Goal: Download file/media

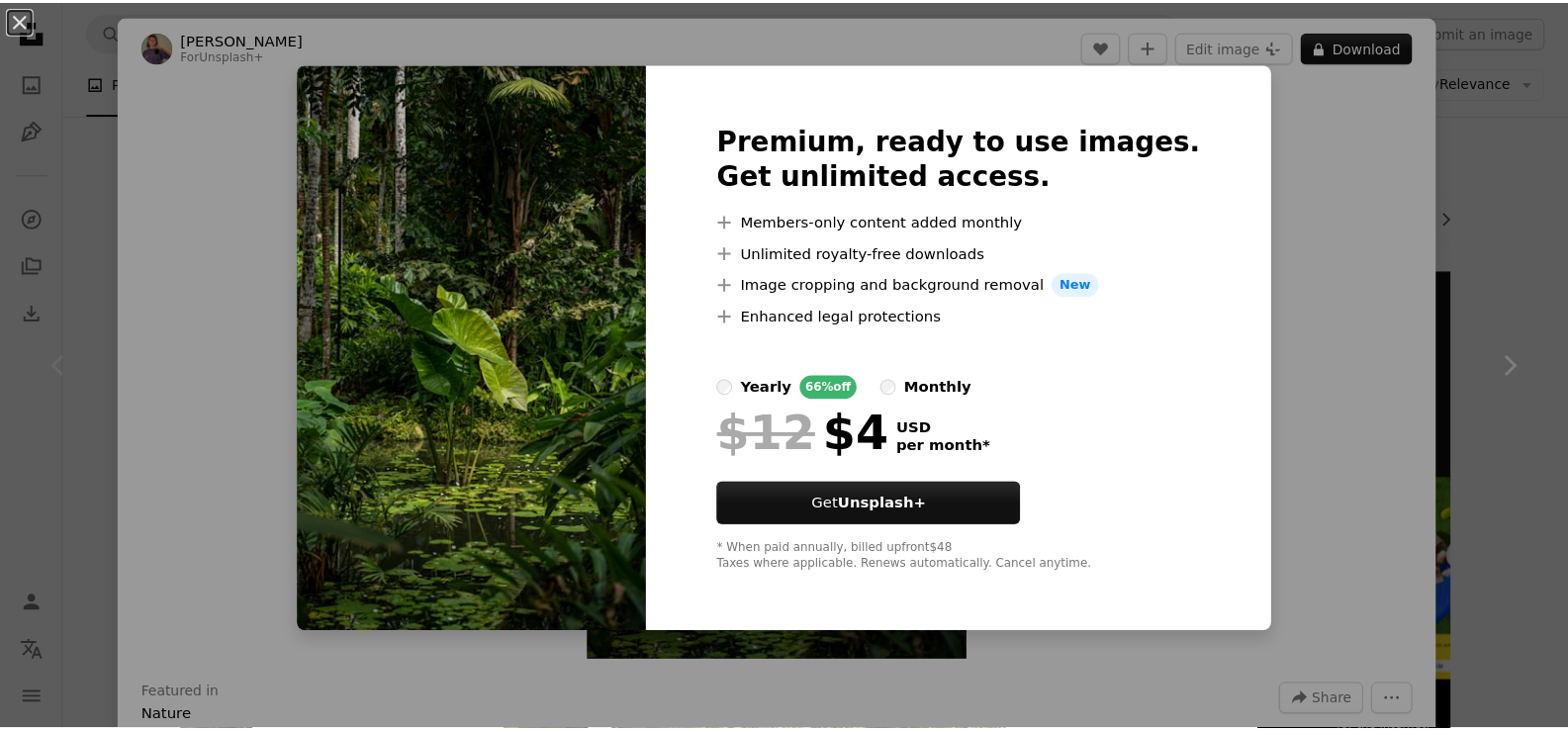
scroll to position [228, 0]
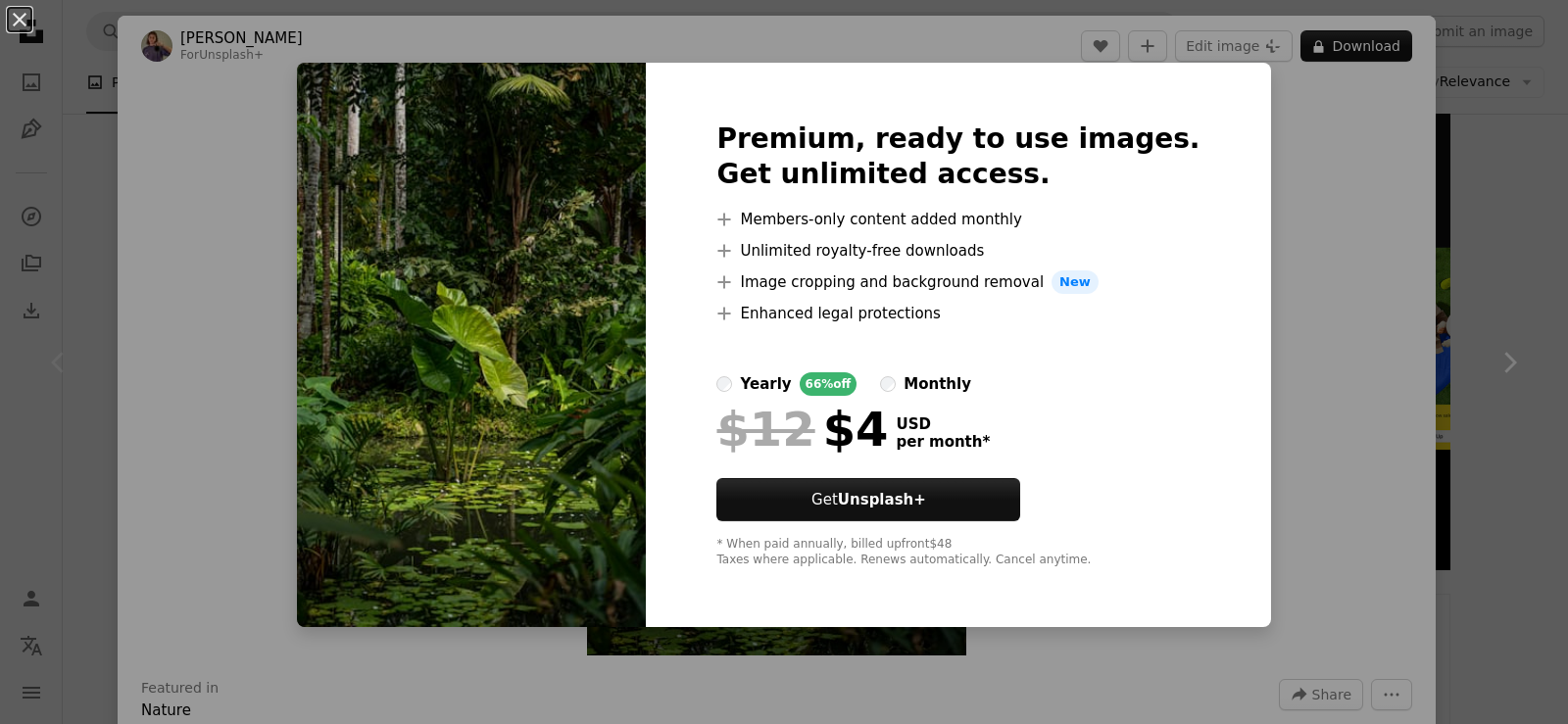
click at [1393, 229] on div "An X shape Premium, ready to use images. Get unlimited access. A plus sign Memb…" at bounding box center [784, 362] width 1568 height 724
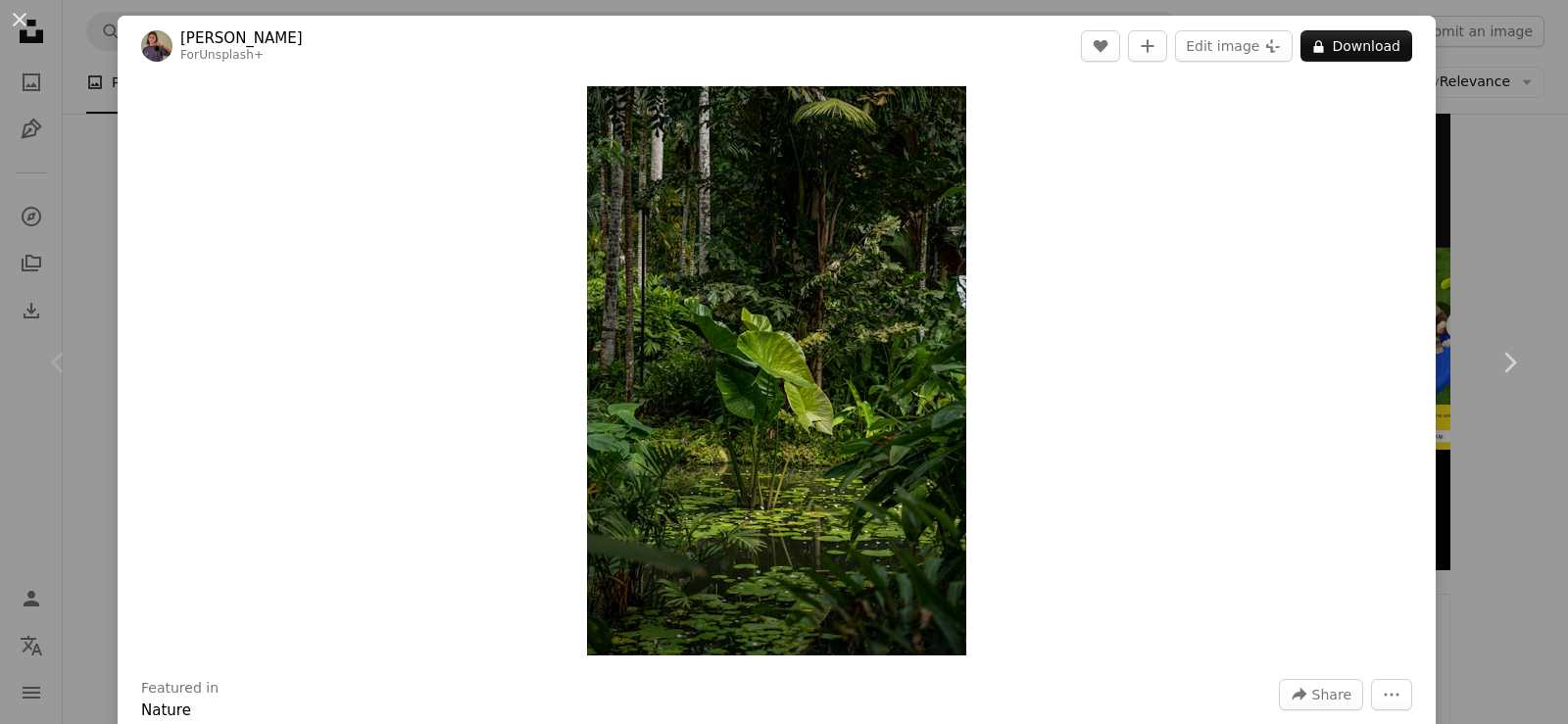
click at [1499, 127] on div "An X shape Chevron left Chevron right [PERSON_NAME] For Unsplash+ A heart A plu…" at bounding box center [784, 362] width 1568 height 724
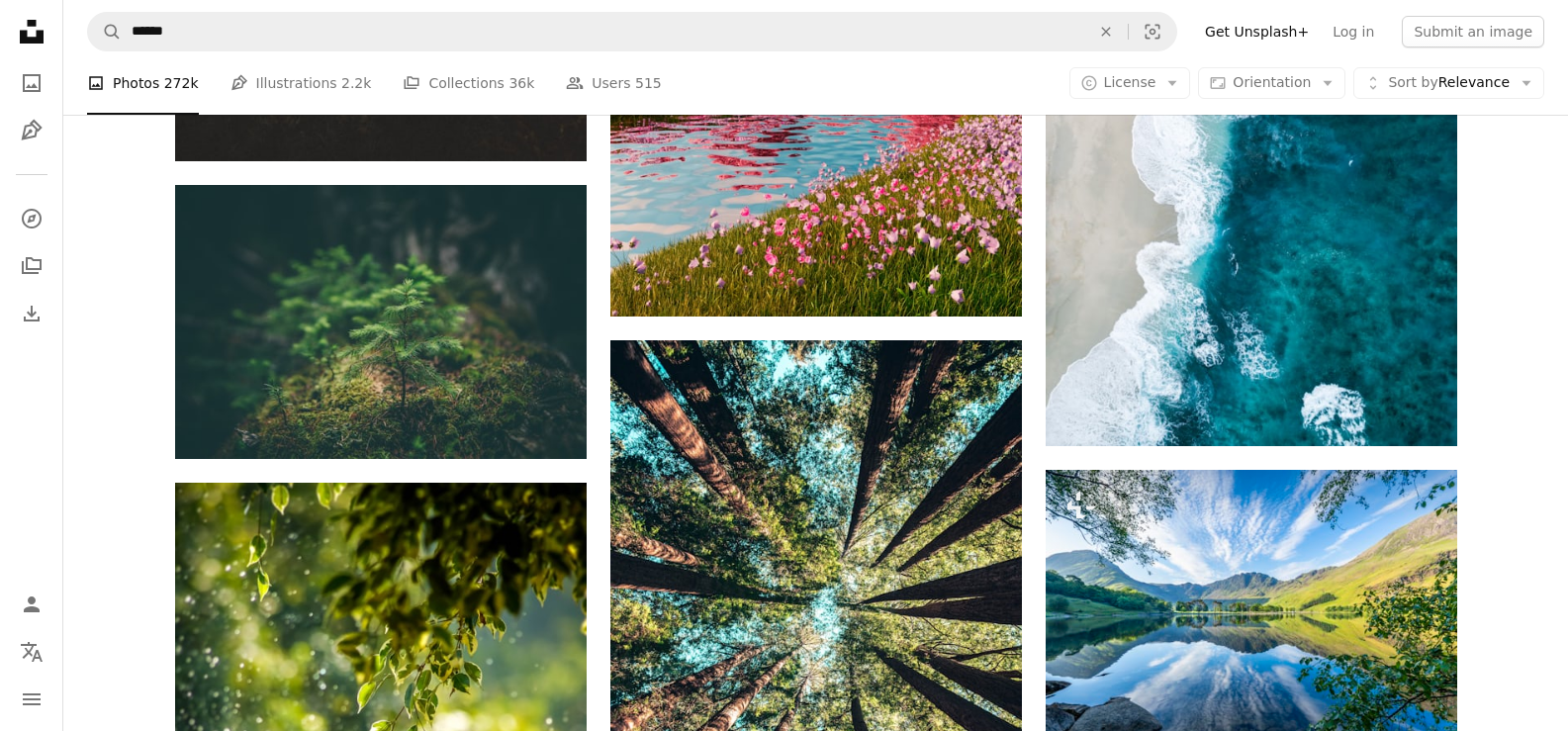
scroll to position [2827, 0]
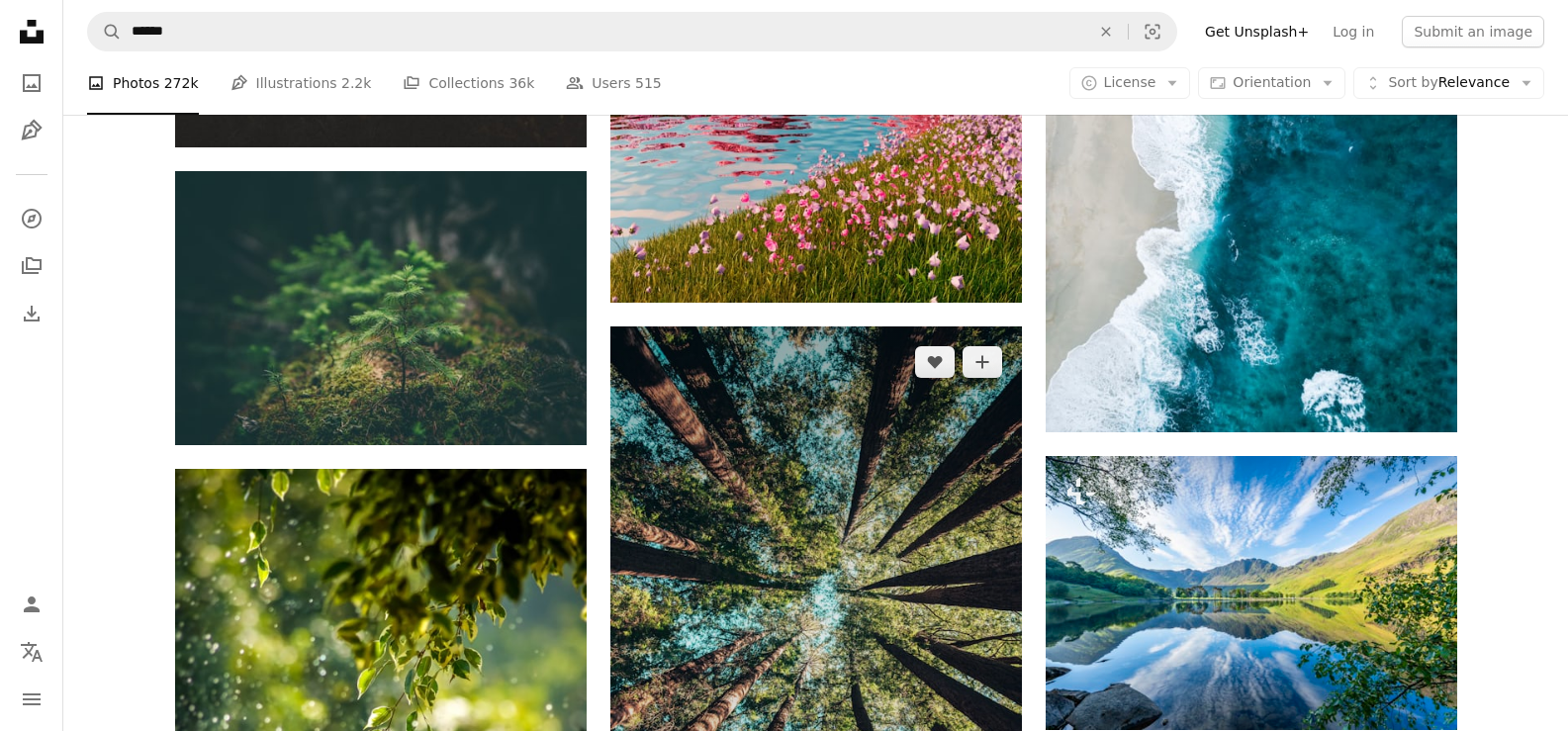
click at [889, 490] on img at bounding box center [816, 635] width 412 height 617
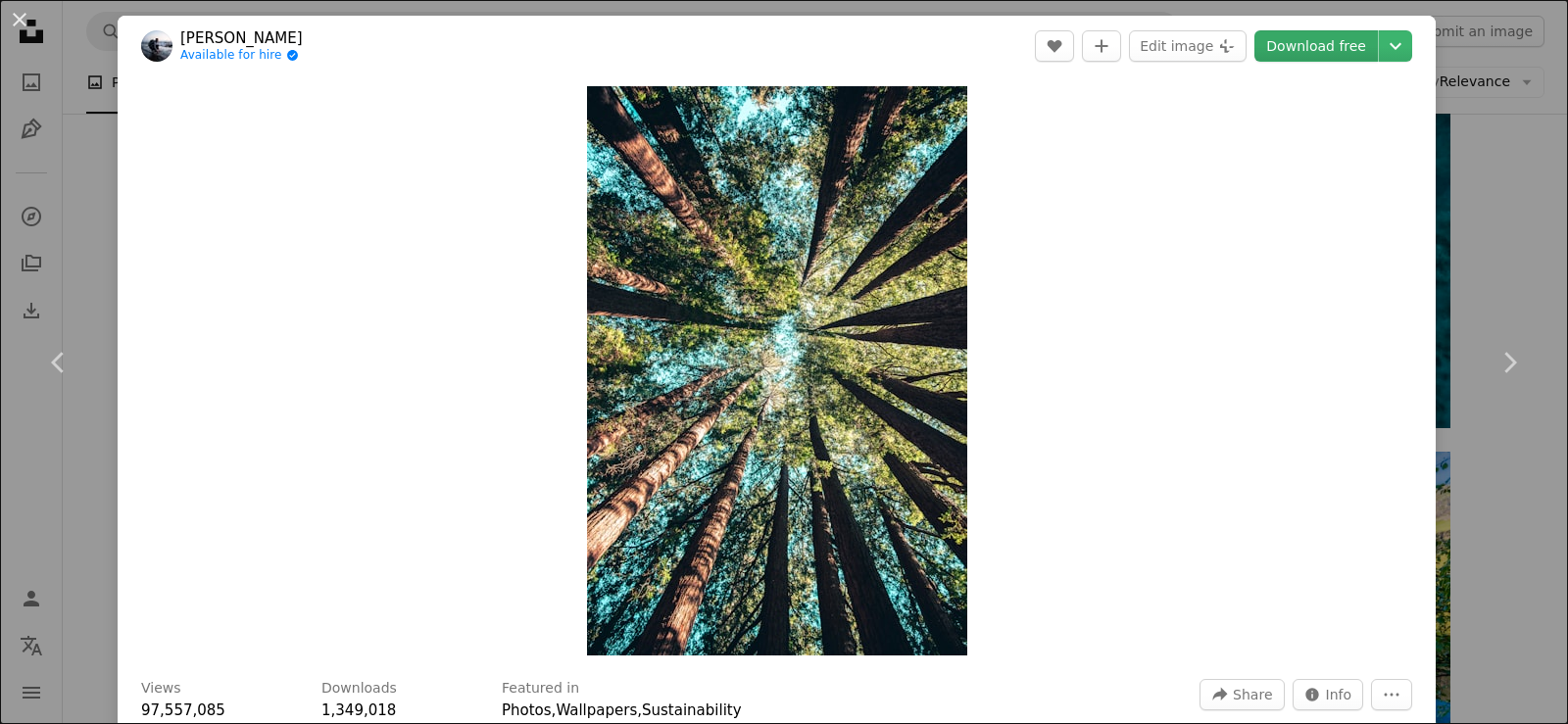
click at [1295, 46] on link "Download free" at bounding box center [1316, 46] width 124 height 31
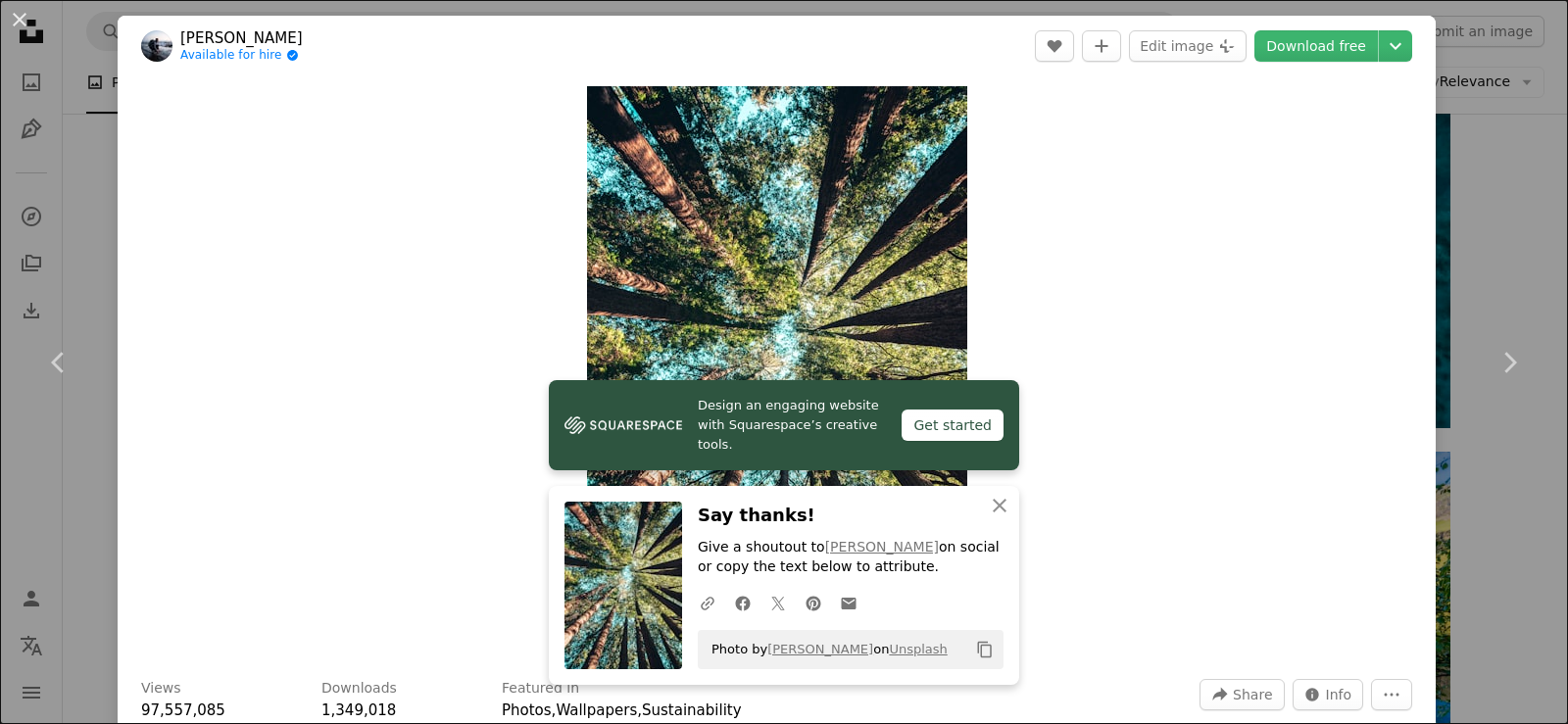
click at [1478, 138] on div "An X shape Chevron left Chevron right [PERSON_NAME] Available for hire A checkm…" at bounding box center [784, 362] width 1568 height 724
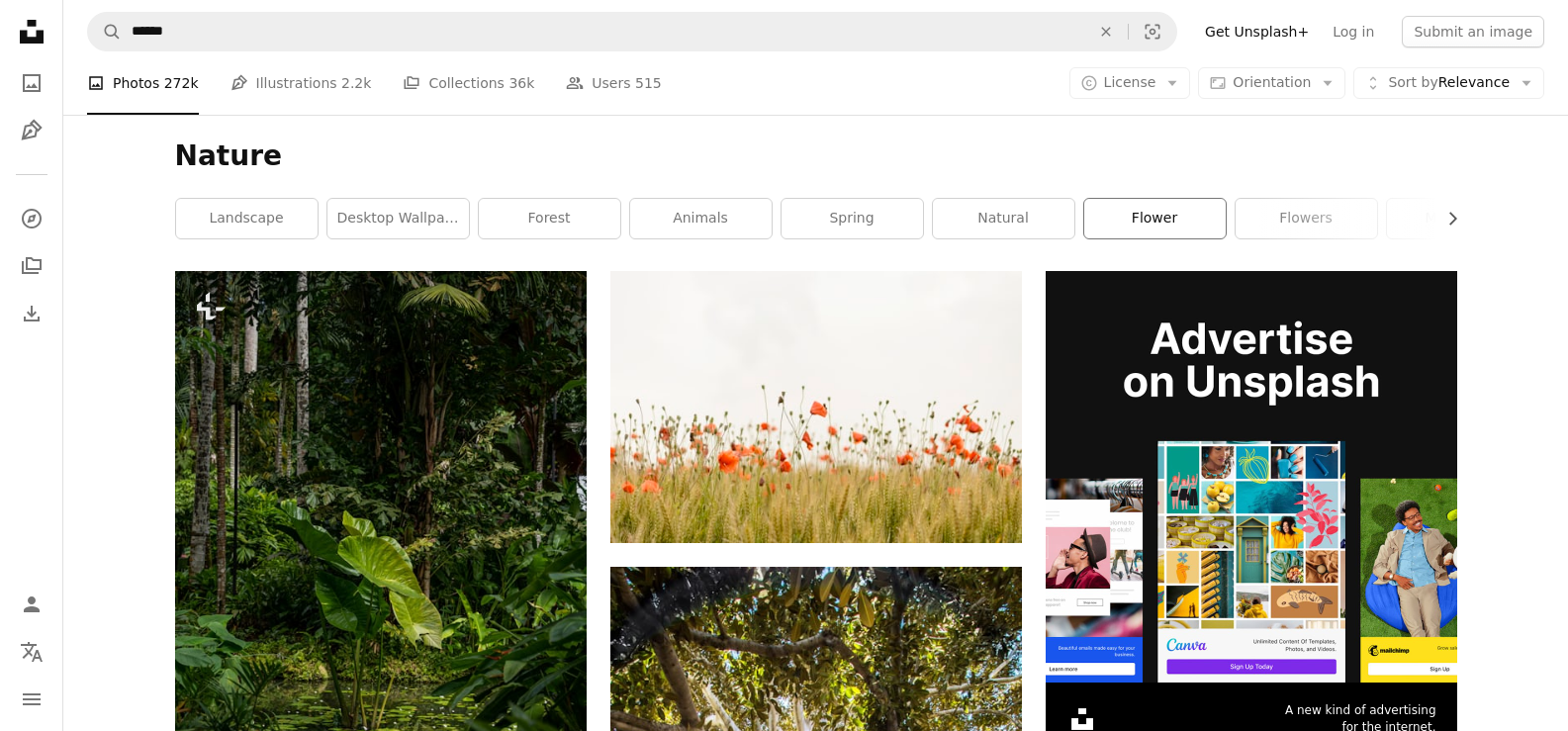
click at [1154, 214] on link "flower" at bounding box center [1155, 219] width 142 height 40
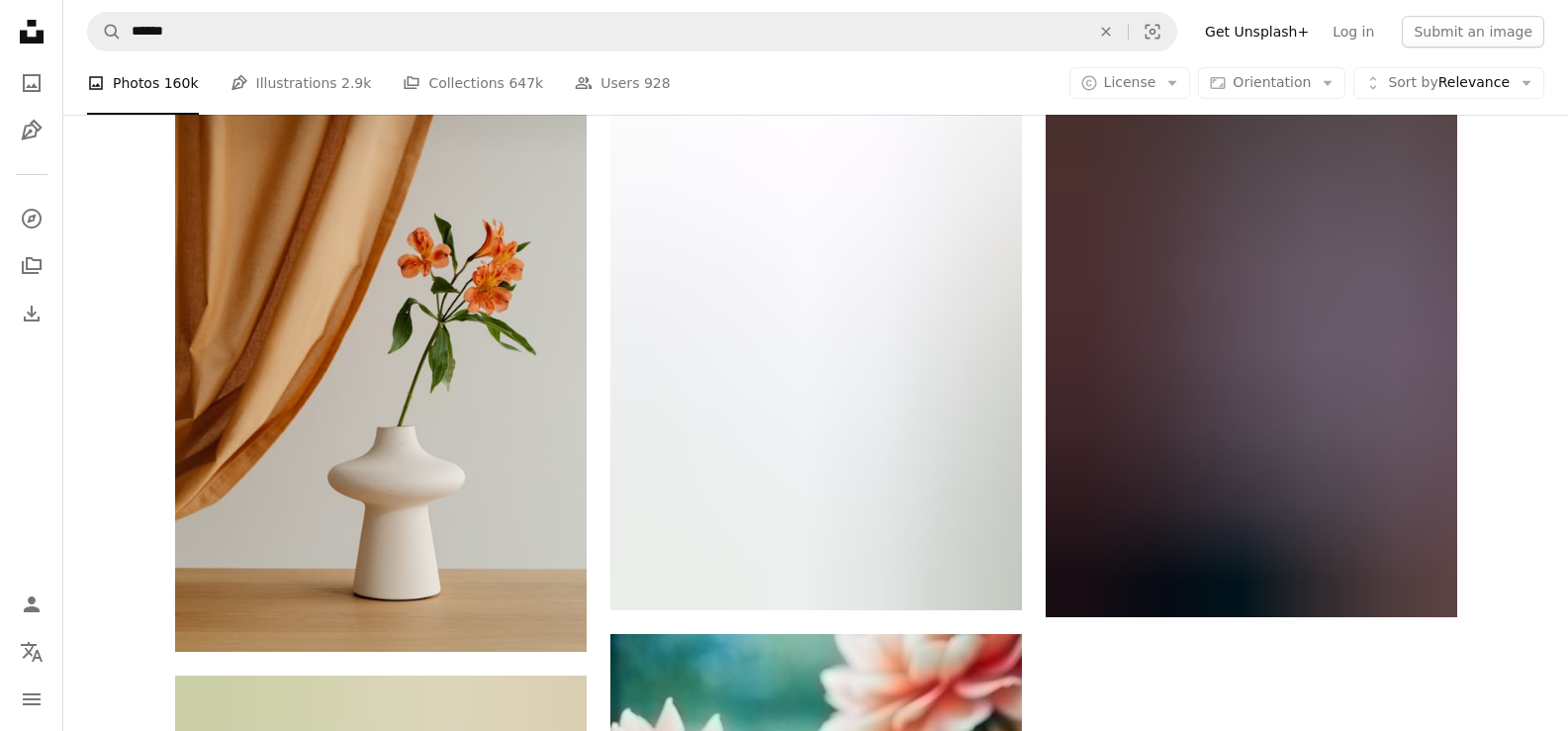
scroll to position [3354, 0]
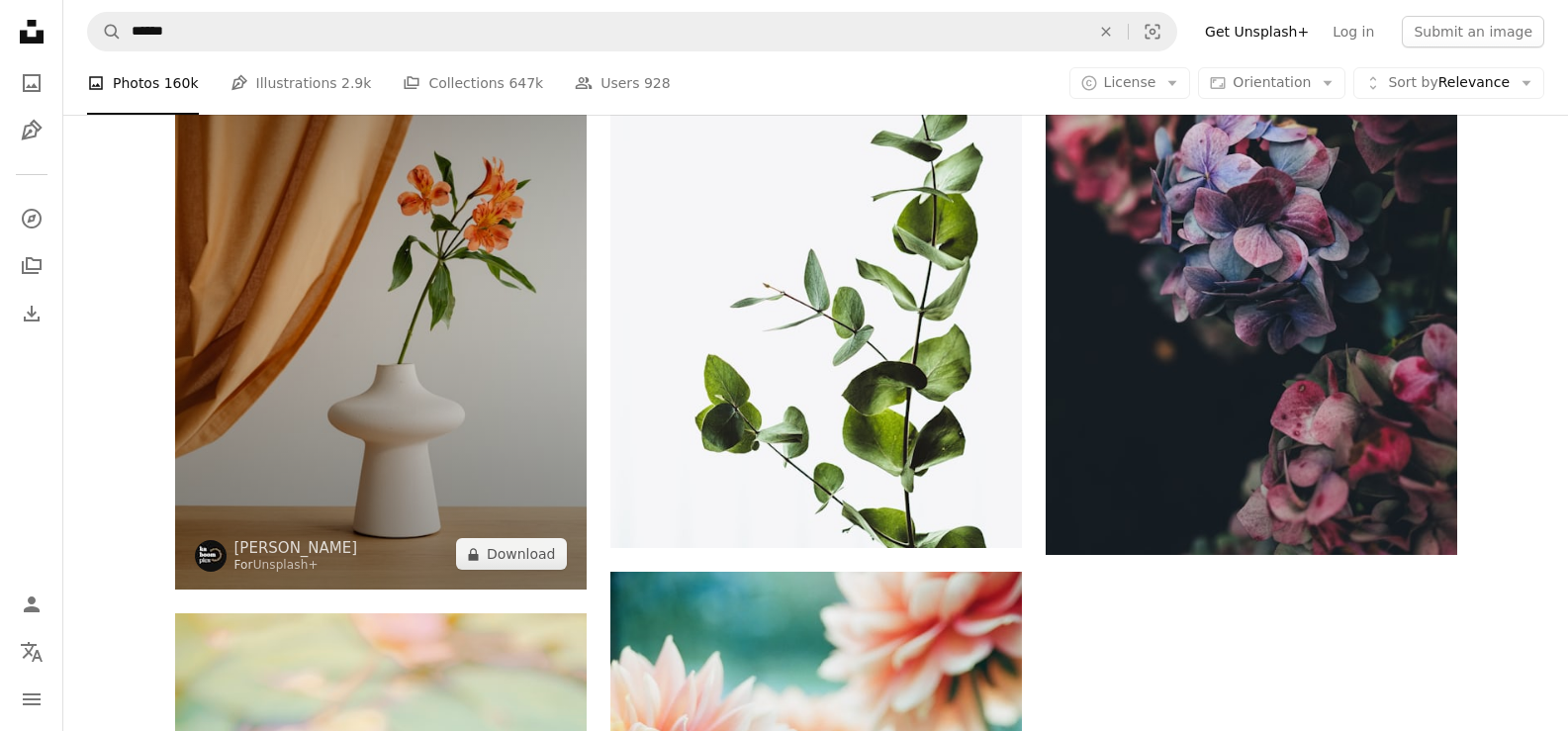
click at [518, 465] on img at bounding box center [381, 281] width 412 height 618
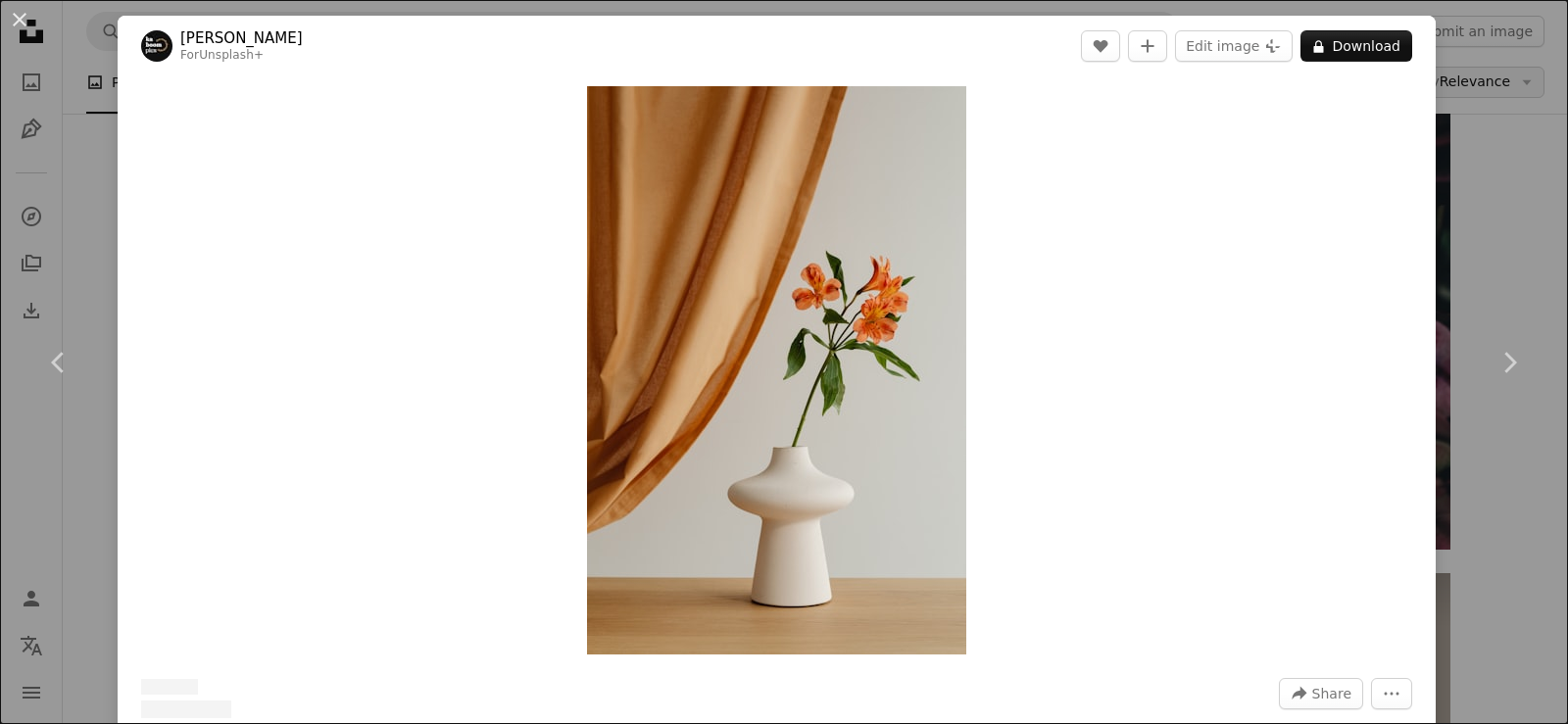
click at [1492, 108] on div "An X shape Chevron left Chevron right [PERSON_NAME] For Unsplash+ A heart A plu…" at bounding box center [784, 362] width 1568 height 724
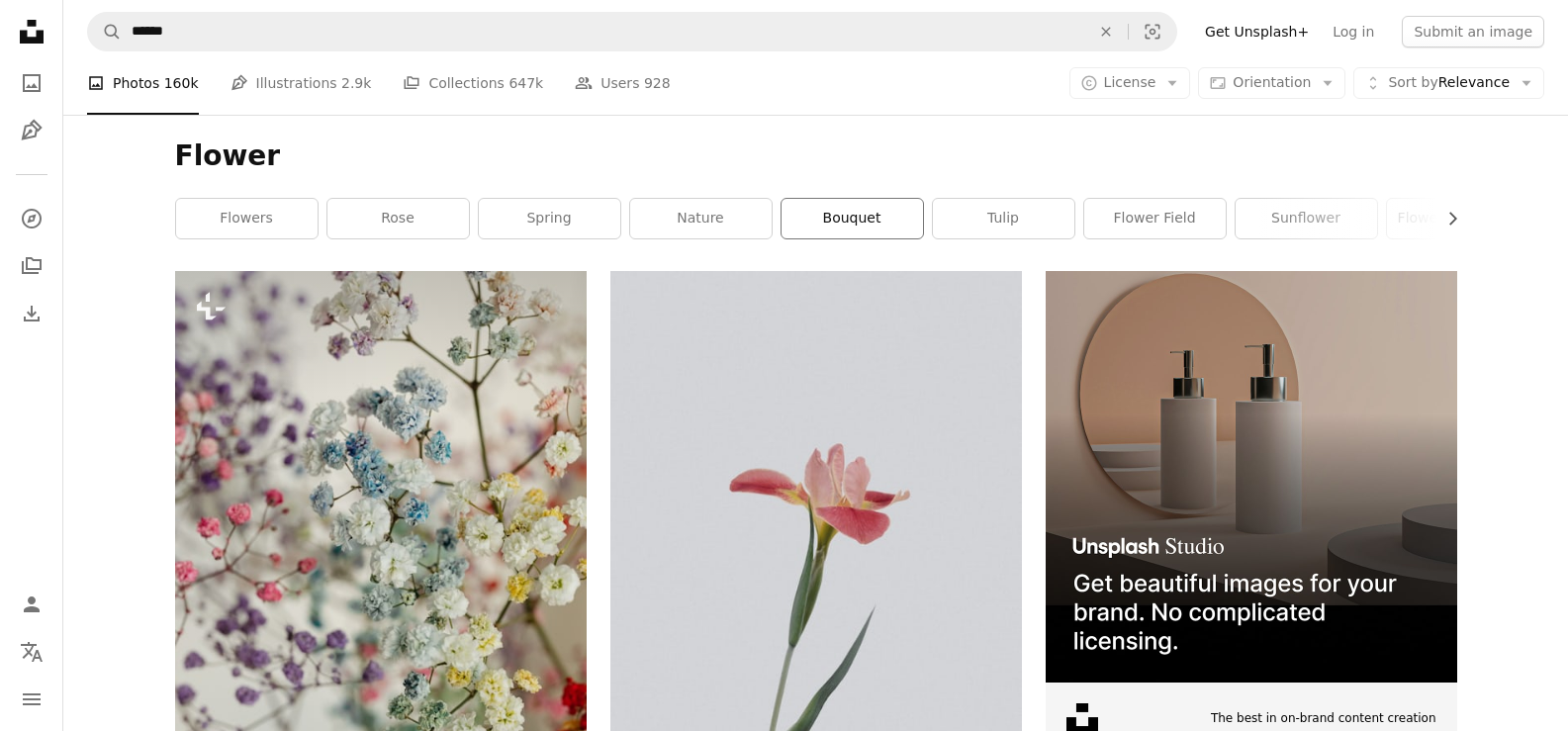
click at [839, 218] on link "bouquet" at bounding box center [852, 219] width 142 height 40
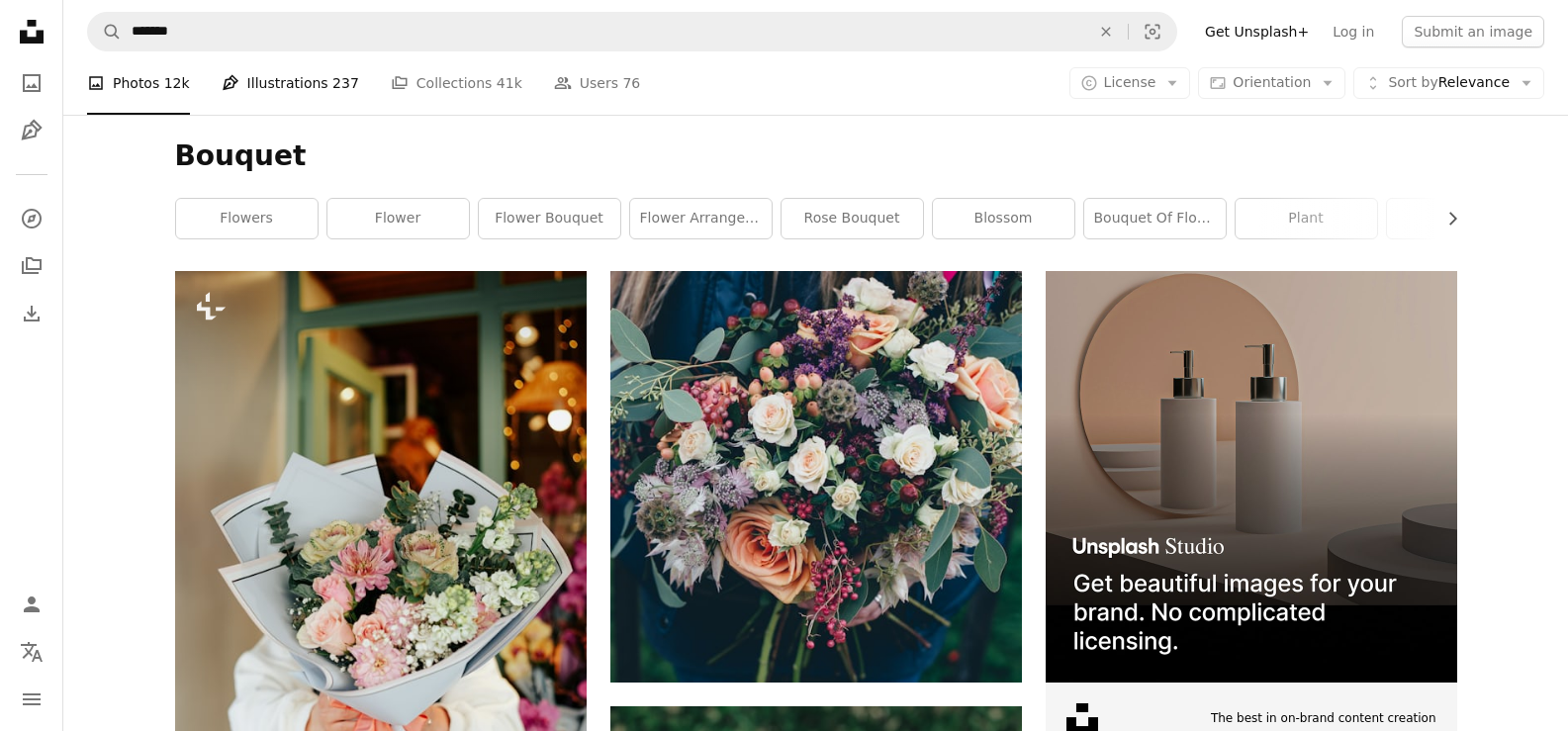
click at [272, 77] on link "Pen Tool Illustrations 237" at bounding box center [290, 83] width 138 height 63
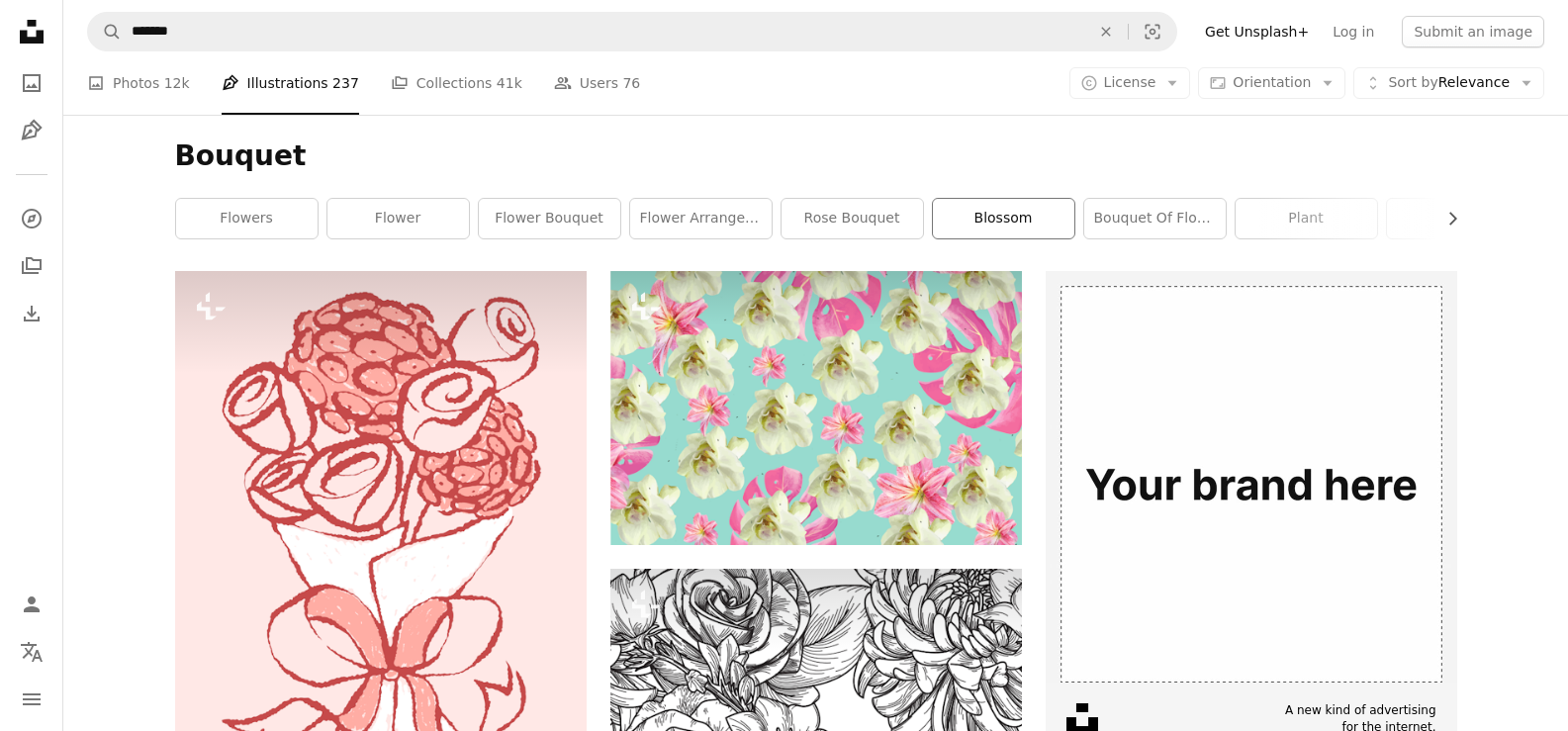
click at [982, 224] on link "blossom" at bounding box center [1004, 219] width 142 height 40
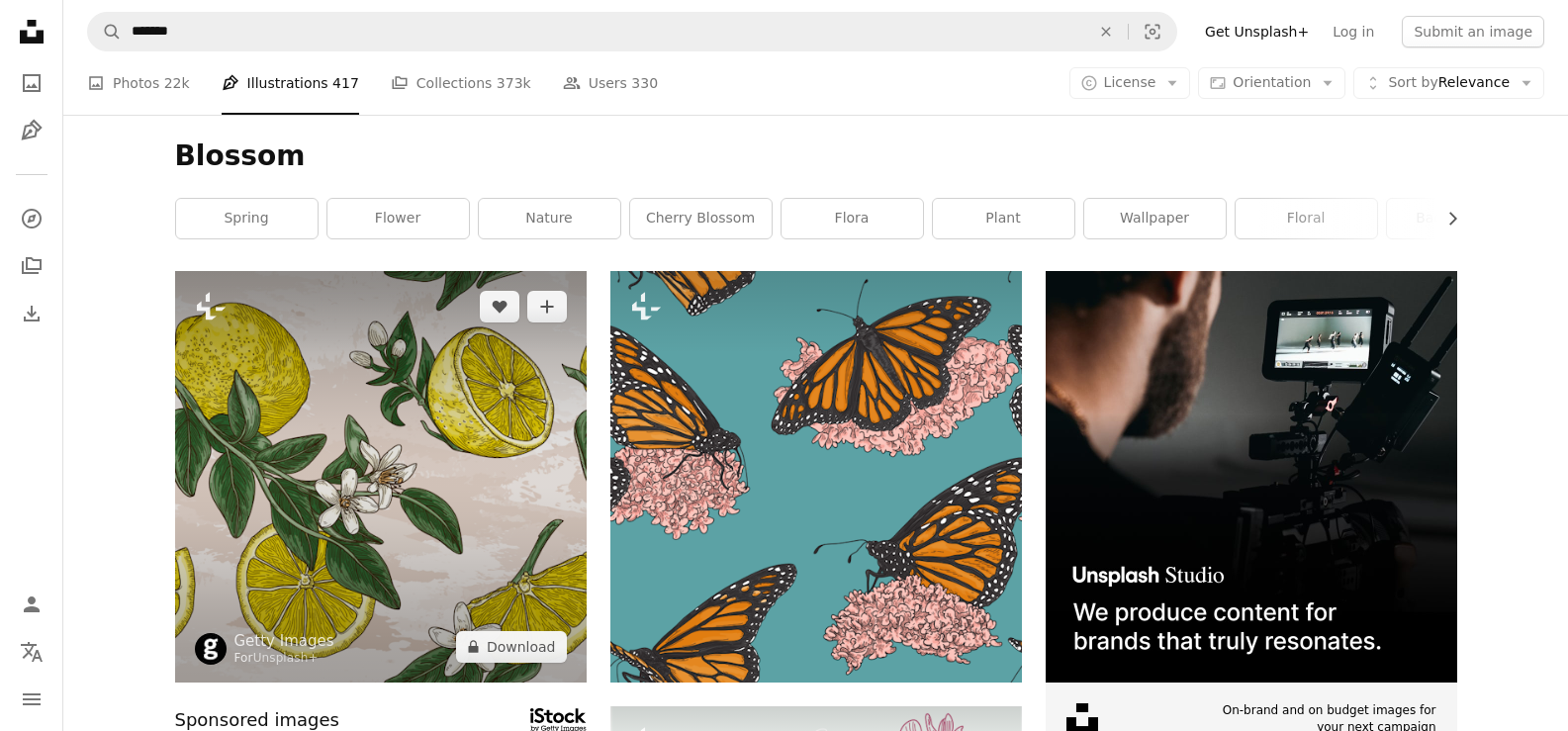
click at [427, 488] on img at bounding box center [381, 476] width 412 height 412
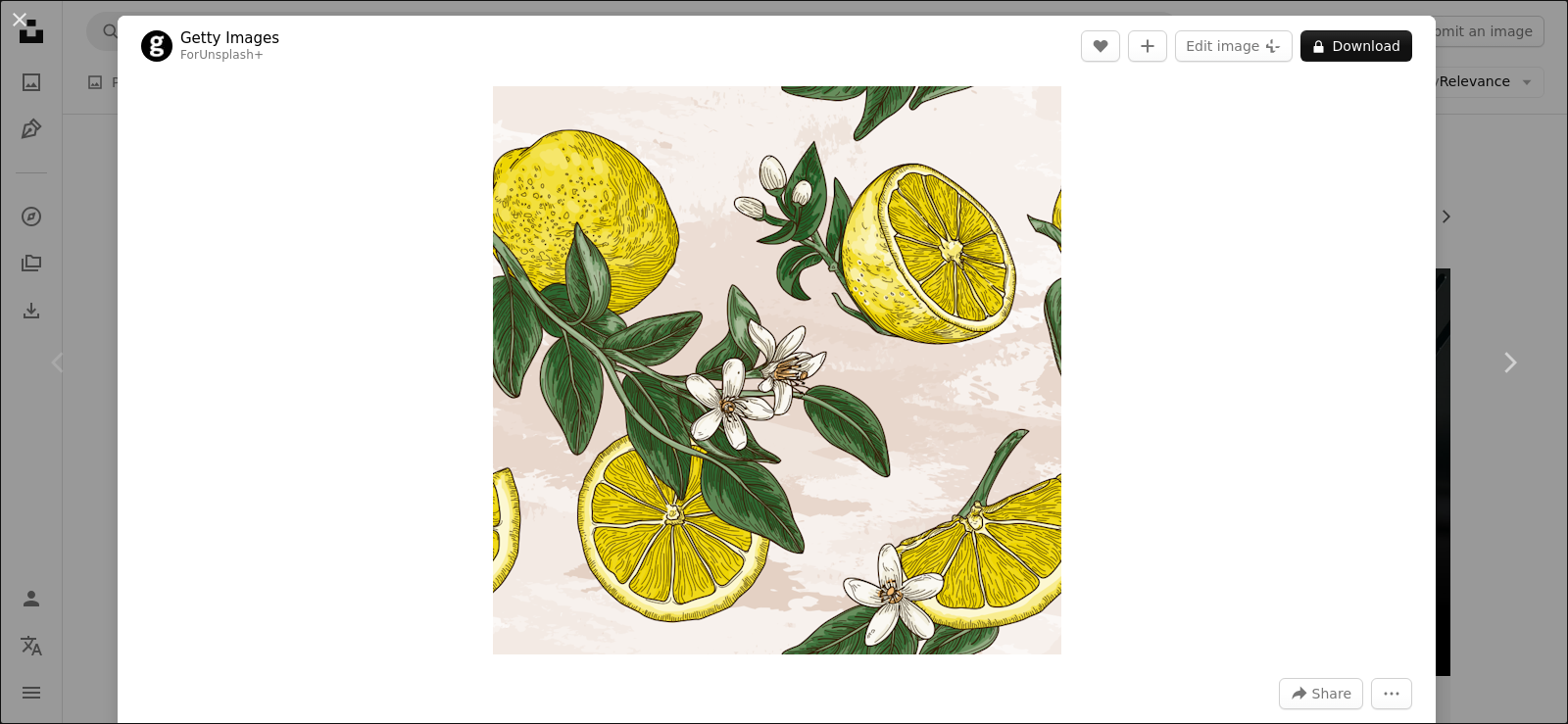
click at [1484, 157] on div "An X shape Chevron left Chevron right Getty Images For Unsplash+ A heart A plus…" at bounding box center [784, 362] width 1568 height 724
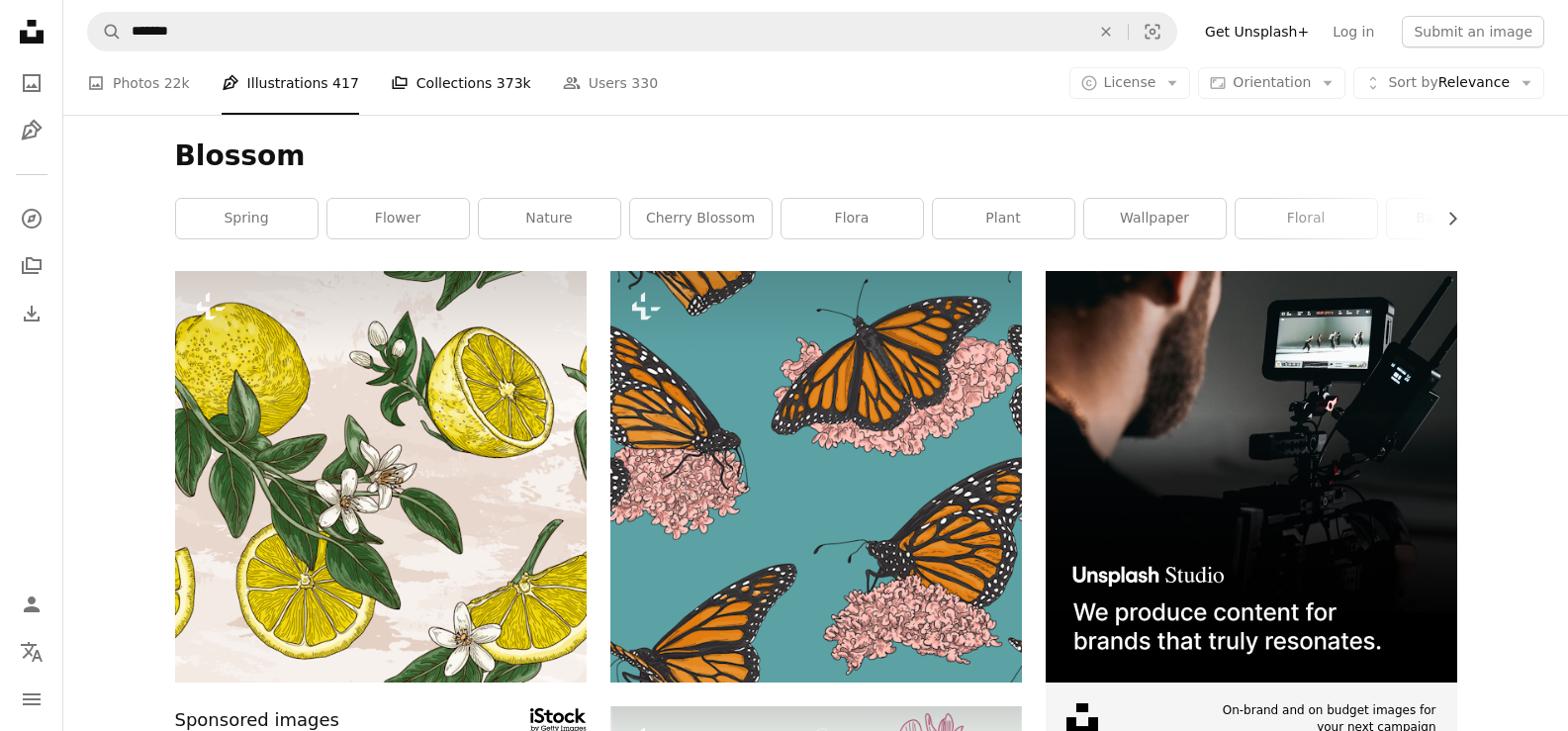
click at [451, 96] on link "A stack of folders Collections 373k" at bounding box center [461, 83] width 141 height 63
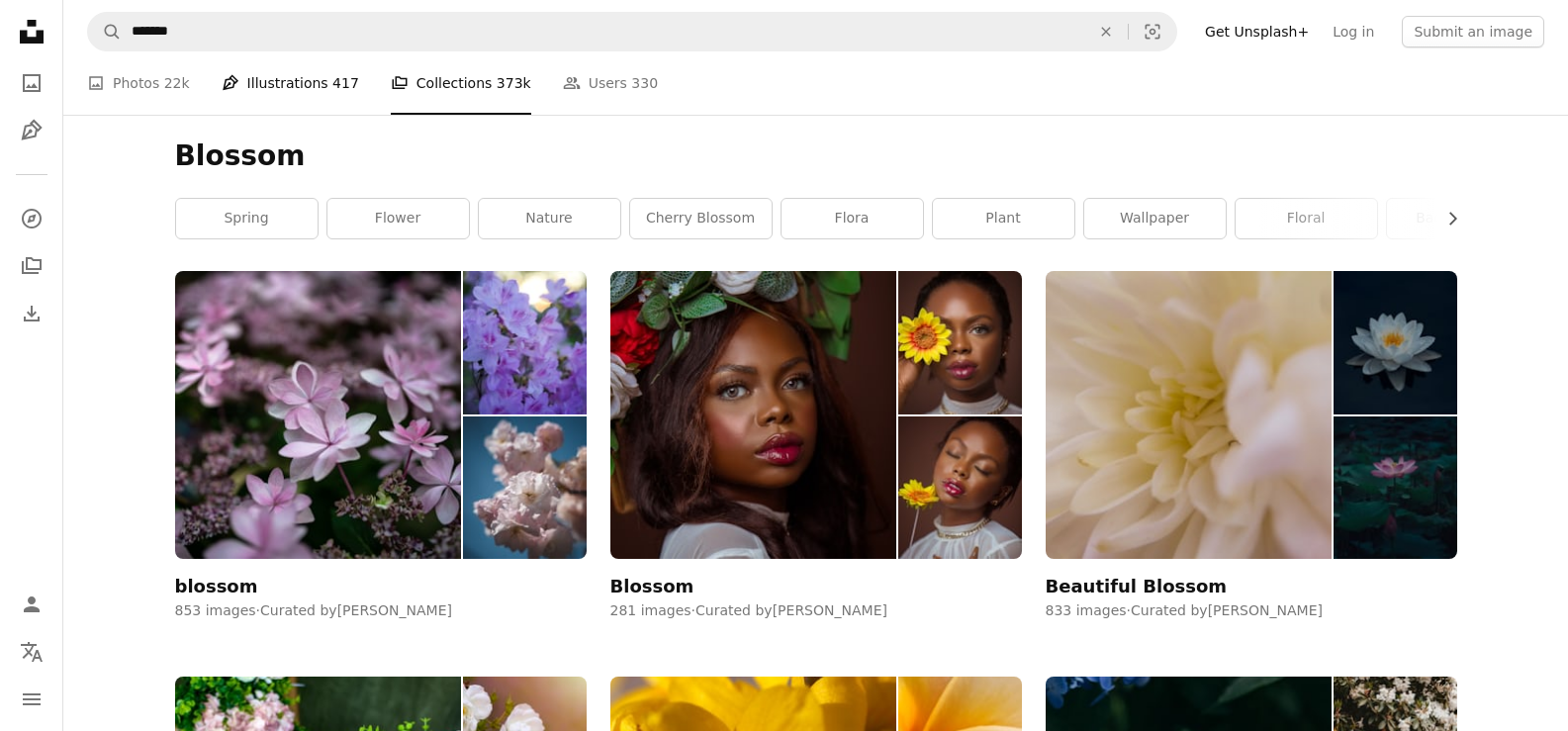
click at [295, 73] on link "Pen Tool Illustrations 417" at bounding box center [290, 83] width 138 height 63
click at [147, 86] on link "A photo Photos 22k" at bounding box center [139, 83] width 103 height 63
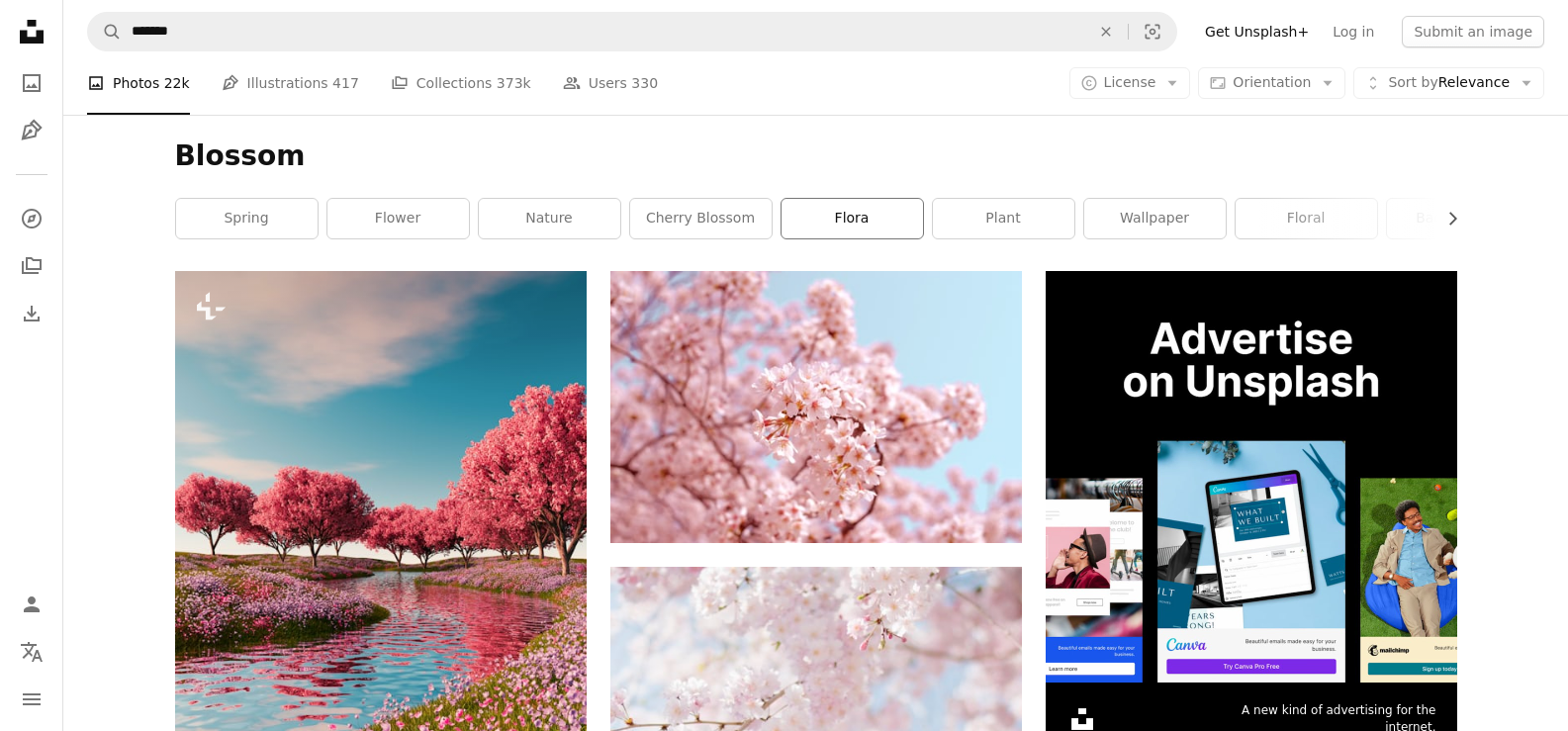
click at [858, 220] on link "flora" at bounding box center [852, 219] width 142 height 40
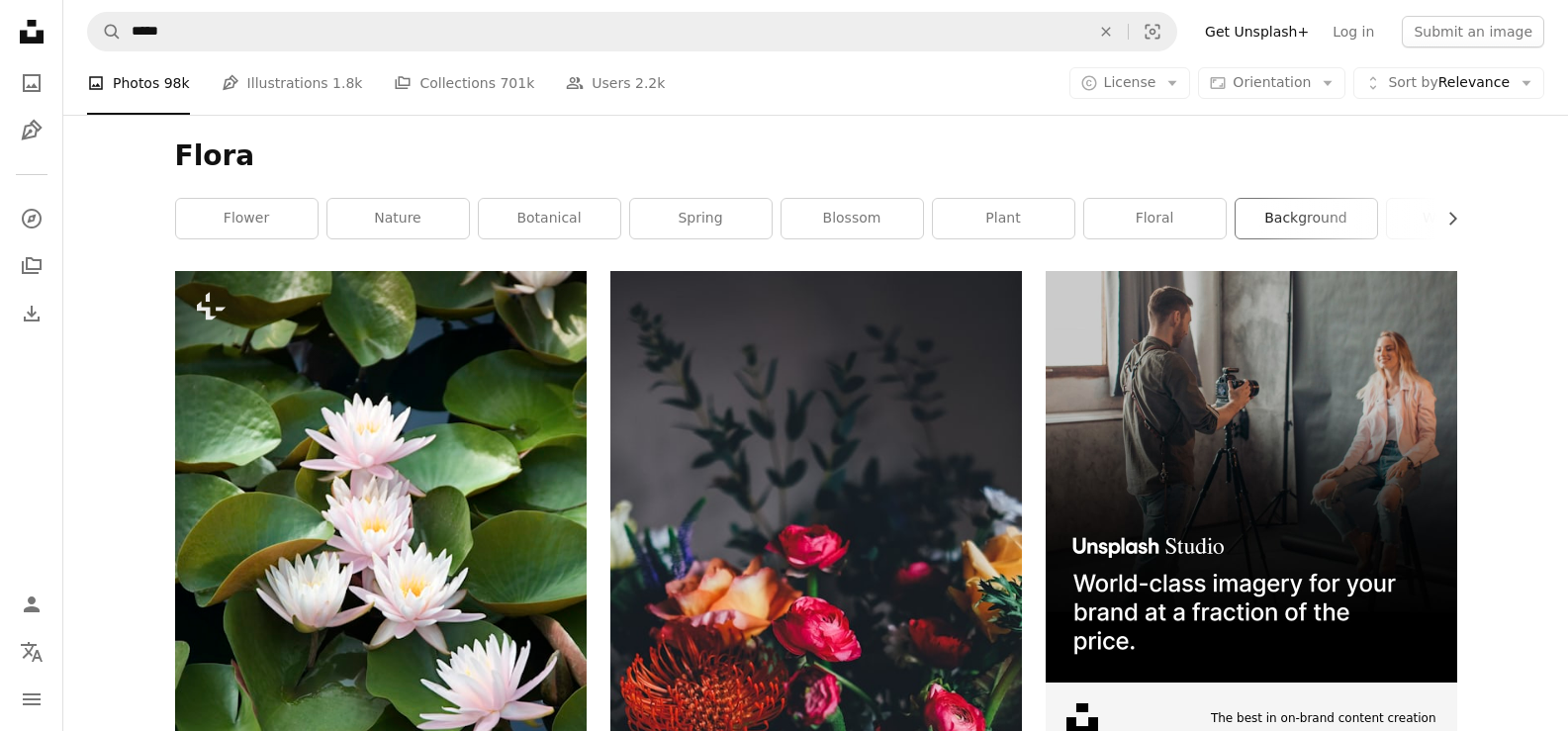
click at [1319, 218] on link "background" at bounding box center [1306, 219] width 142 height 40
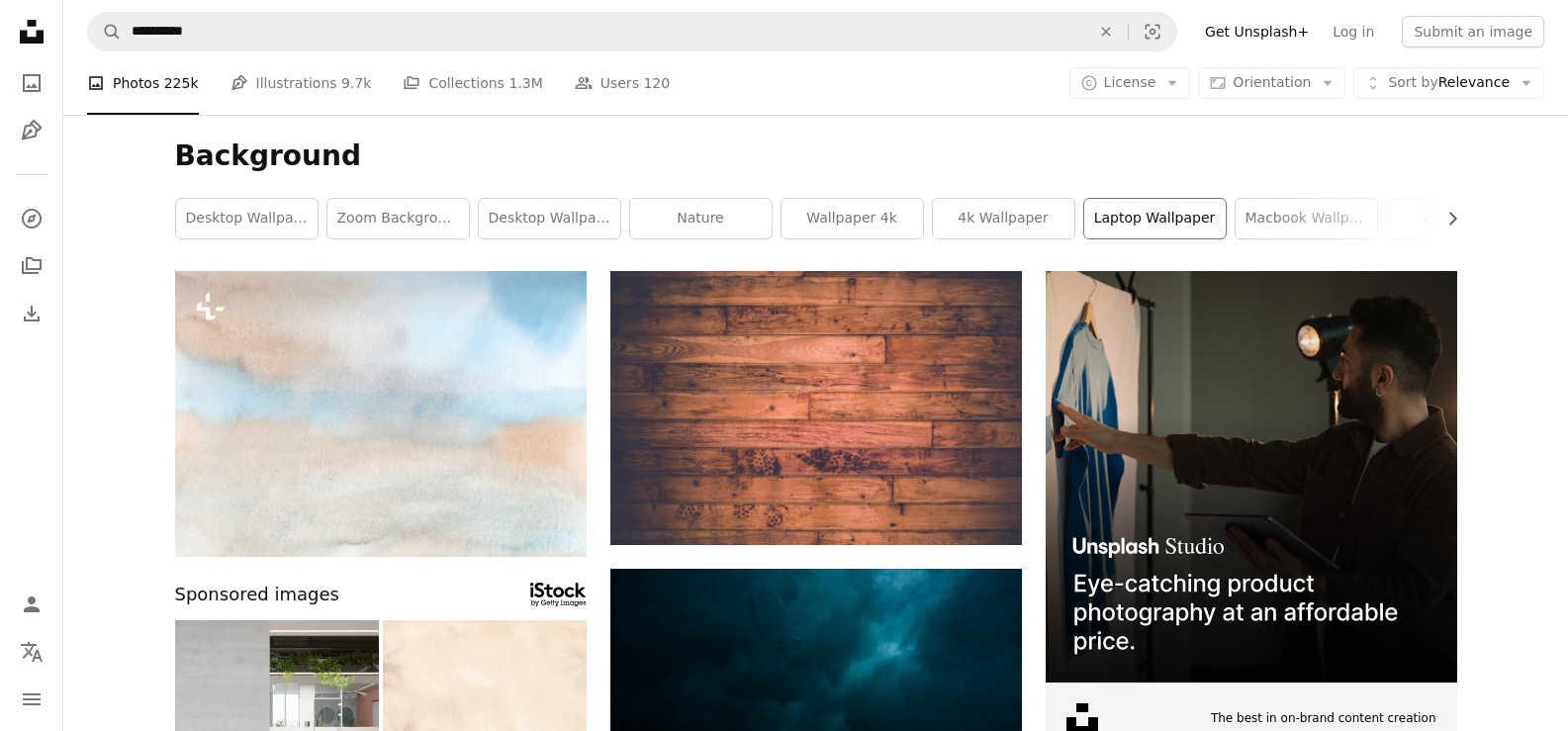
click at [1140, 221] on link "laptop wallpaper" at bounding box center [1155, 219] width 142 height 40
